Goal: Find specific page/section: Find specific page/section

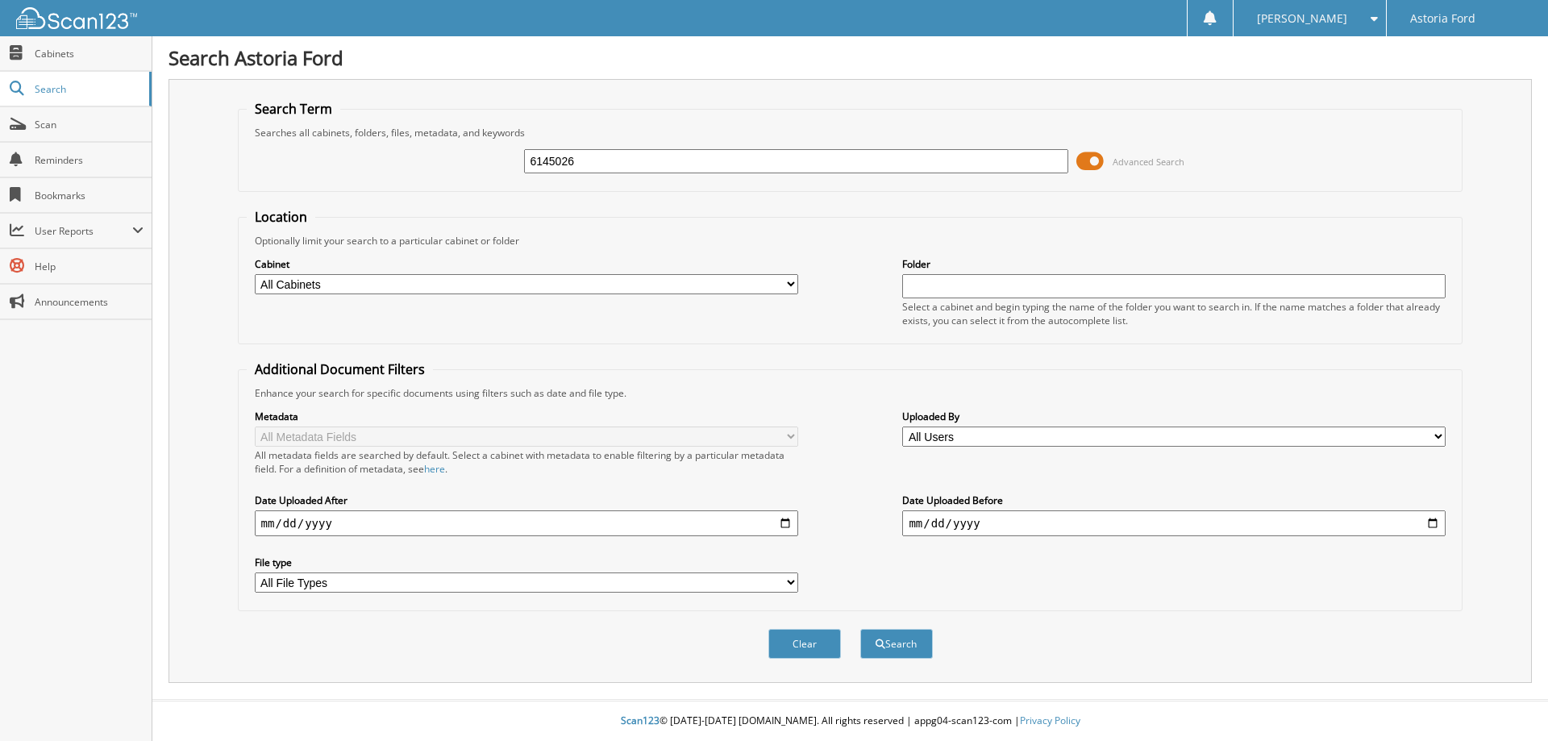
type input "6145026"
click at [860, 629] on button "Search" at bounding box center [896, 644] width 73 height 30
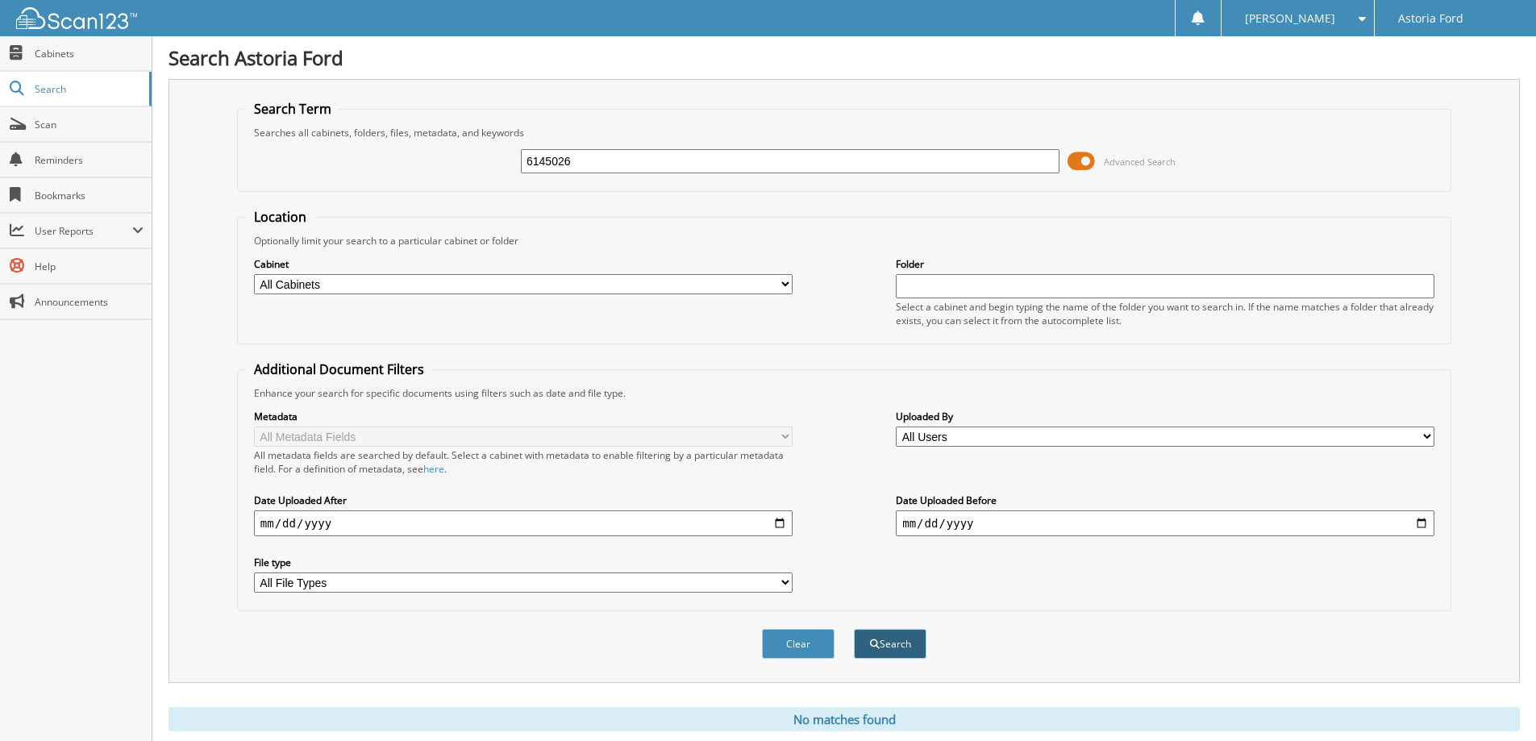
click at [877, 638] on button "Search" at bounding box center [890, 644] width 73 height 30
click at [787, 282] on select "All Cabinets PARTS REPAIR ORDERS Needs Filing" at bounding box center [523, 284] width 539 height 20
click at [779, 277] on select "All Cabinets PARTS REPAIR ORDERS Needs Filing" at bounding box center [523, 284] width 539 height 20
select select "8760"
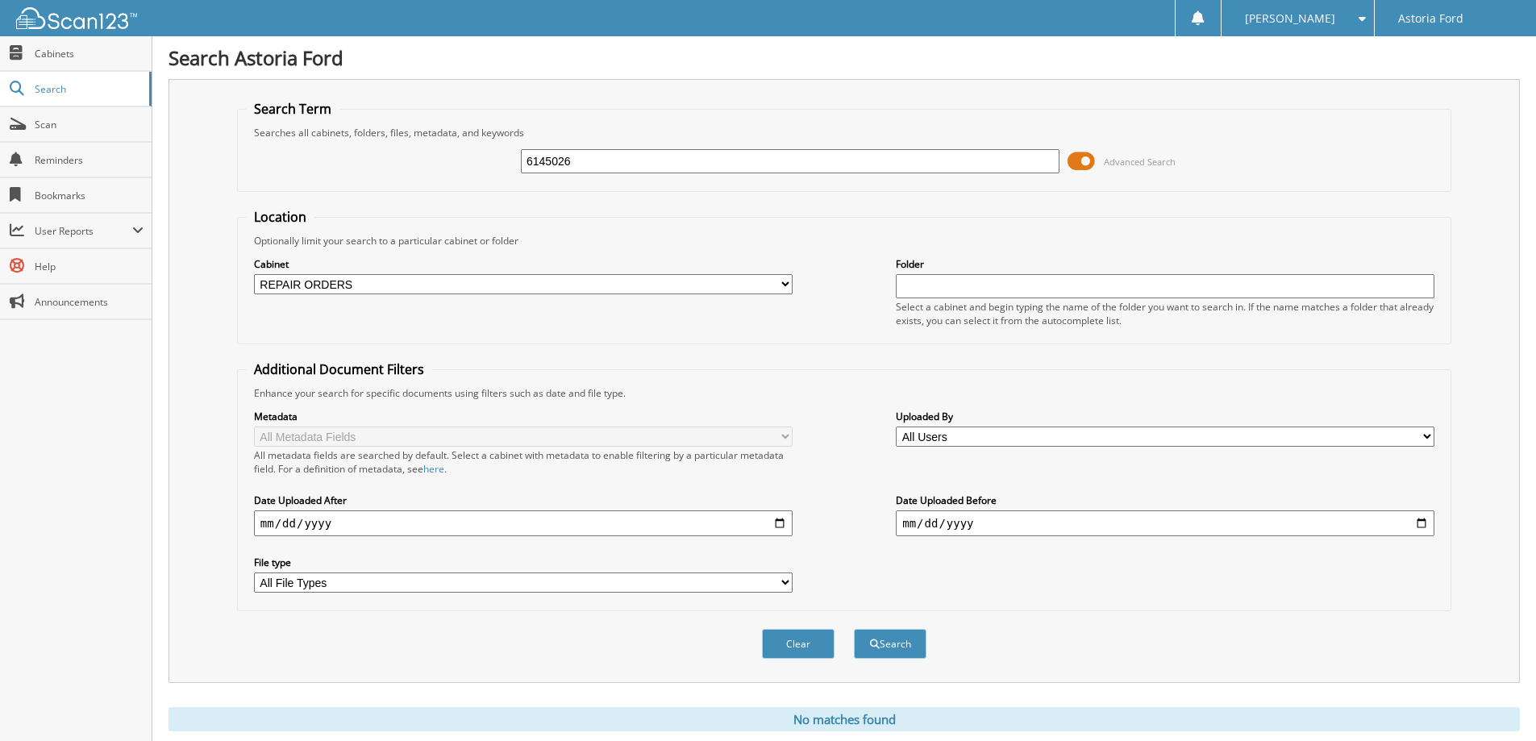
click at [254, 274] on select "All Cabinets PARTS REPAIR ORDERS Needs Filing" at bounding box center [523, 284] width 539 height 20
click at [910, 646] on button "Search" at bounding box center [890, 644] width 73 height 30
click at [927, 110] on fieldset "Search Term Searches all cabinets, folders, files, metadata, and keywords 61450…" at bounding box center [844, 146] width 1214 height 92
click at [73, 56] on span "Cabinets" at bounding box center [89, 54] width 109 height 14
